Goal: Information Seeking & Learning: Learn about a topic

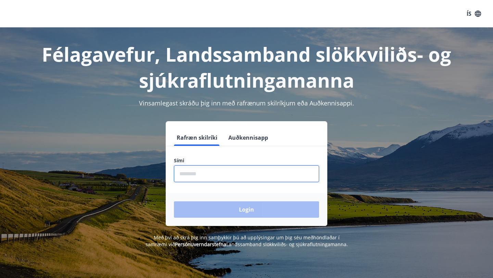
click at [229, 176] on input "phone" at bounding box center [246, 173] width 145 height 17
type input "********"
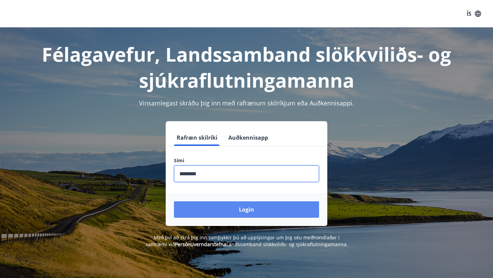
click at [222, 209] on button "Login" at bounding box center [246, 209] width 145 height 16
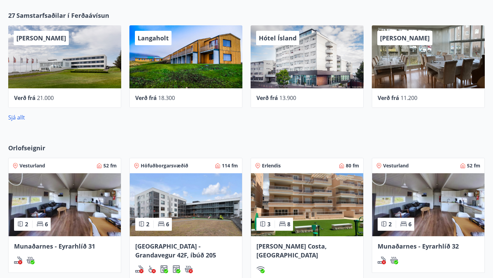
scroll to position [254, 0]
click at [22, 118] on link "Sjá allt" at bounding box center [16, 117] width 17 height 8
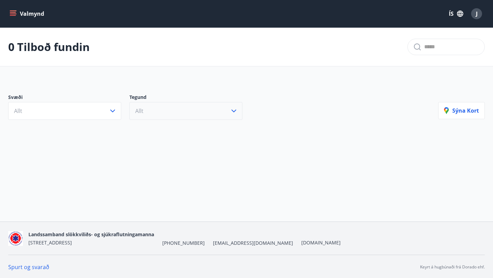
click at [166, 113] on button "Allt" at bounding box center [185, 111] width 113 height 18
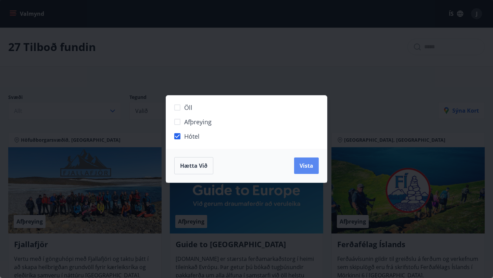
click at [309, 168] on span "Vista" at bounding box center [307, 166] width 14 height 8
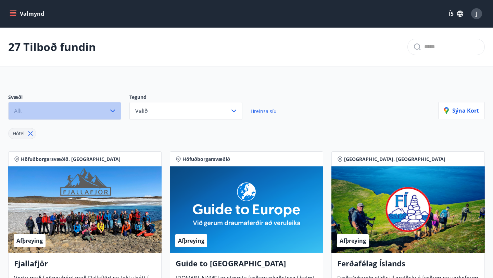
click at [77, 114] on button "Allt" at bounding box center [64, 111] width 113 height 18
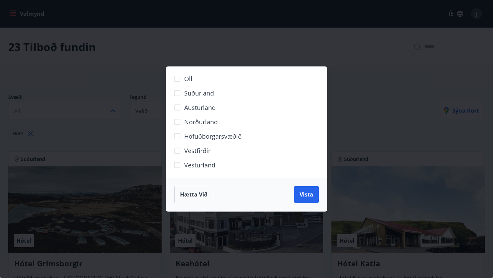
click at [233, 134] on span "Höfuðborgarsvæðið" at bounding box center [213, 136] width 58 height 9
click at [308, 199] on button "Vista" at bounding box center [306, 194] width 25 height 16
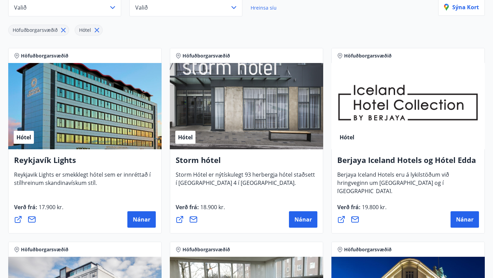
scroll to position [110, 0]
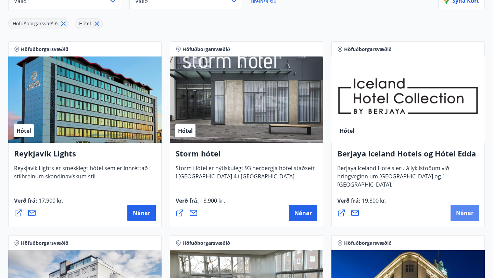
click at [460, 210] on span "Nánar" at bounding box center [464, 213] width 17 height 8
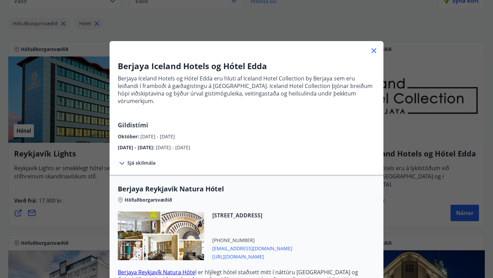
scroll to position [92, 0]
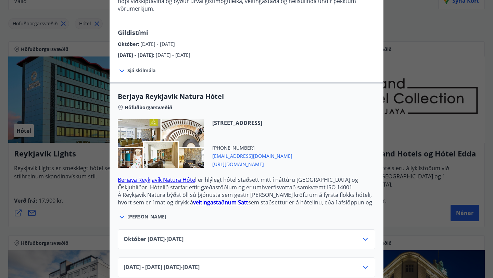
click at [289, 235] on div "[DATE]10.25 - [DATE]" at bounding box center [247, 242] width 246 height 14
click at [367, 235] on icon at bounding box center [365, 239] width 8 height 8
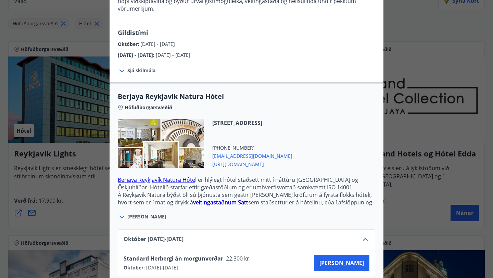
scroll to position [120, 0]
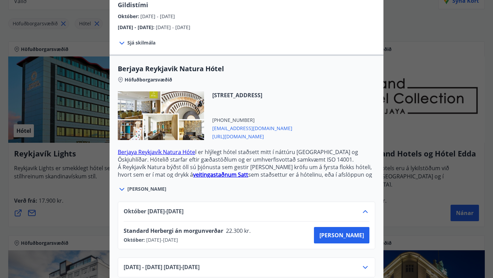
click at [138, 186] on span "[PERSON_NAME]" at bounding box center [146, 189] width 39 height 7
click at [120, 185] on icon at bounding box center [122, 189] width 8 height 8
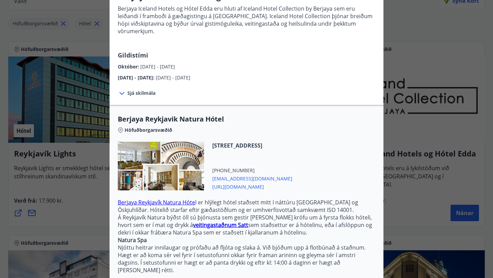
scroll to position [0, 0]
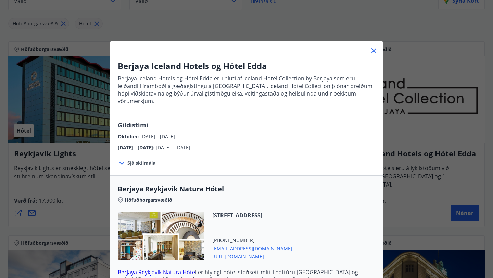
click at [373, 51] on icon at bounding box center [374, 51] width 8 height 8
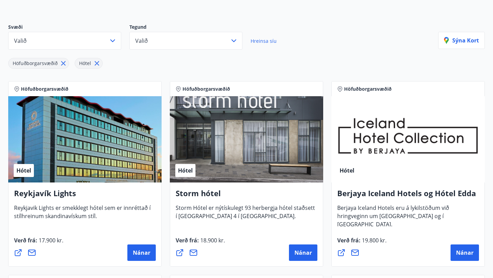
scroll to position [72, 0]
